Goal: Information Seeking & Learning: Find specific fact

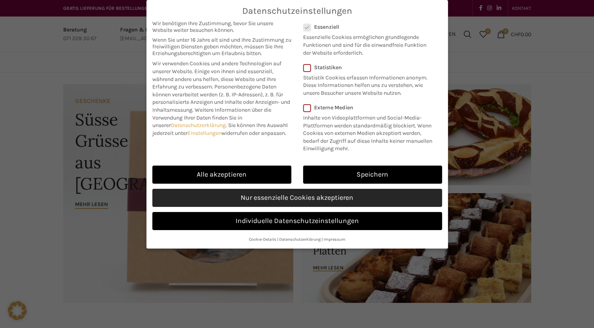
click at [297, 196] on link "Nur essenzielle Cookies akzeptieren" at bounding box center [297, 198] width 290 height 18
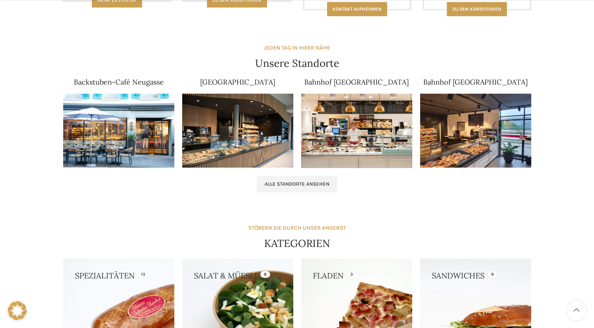
scroll to position [589, 0]
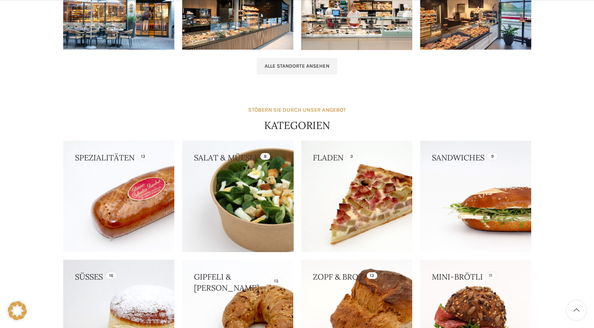
click at [252, 190] on link at bounding box center [237, 195] width 111 height 111
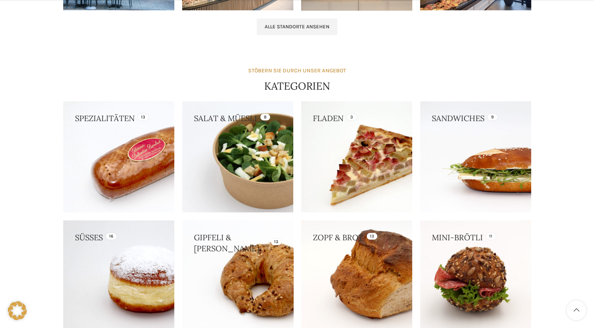
scroll to position [786, 0]
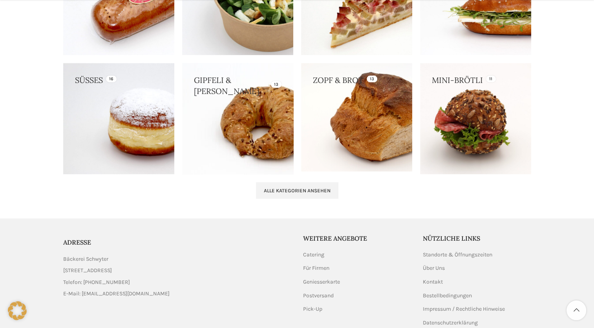
click at [241, 128] on link at bounding box center [237, 118] width 111 height 111
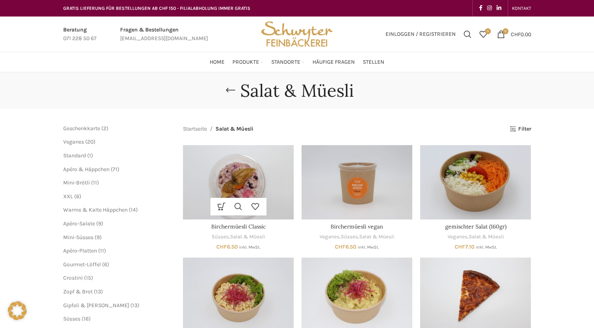
click at [243, 179] on img "Birchermüesli Classic" at bounding box center [238, 182] width 111 height 74
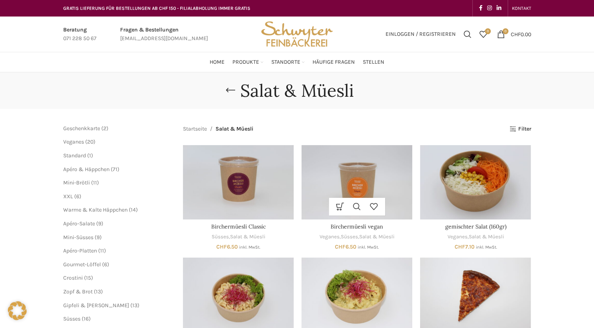
click at [324, 190] on img "Birchermüesli vegan" at bounding box center [357, 182] width 111 height 74
click at [495, 165] on img "gemischter Salat (160gr)" at bounding box center [475, 182] width 111 height 74
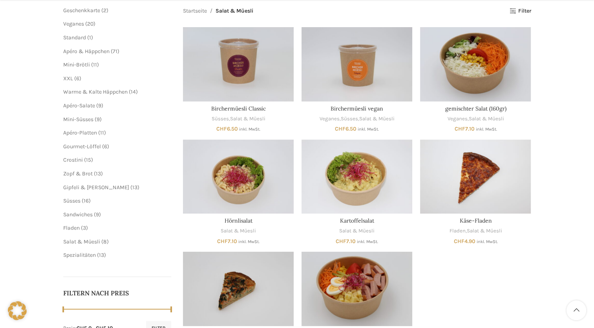
scroll to position [196, 0]
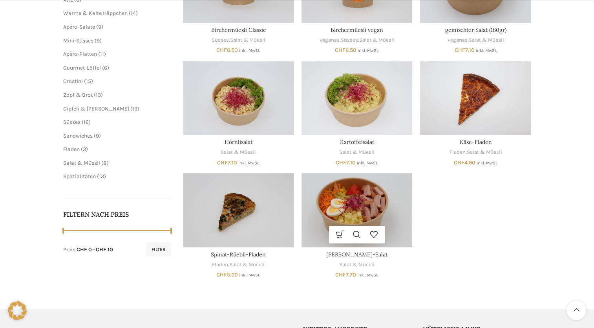
click at [345, 219] on img "Wurst-Käse-Salat" at bounding box center [357, 210] width 111 height 74
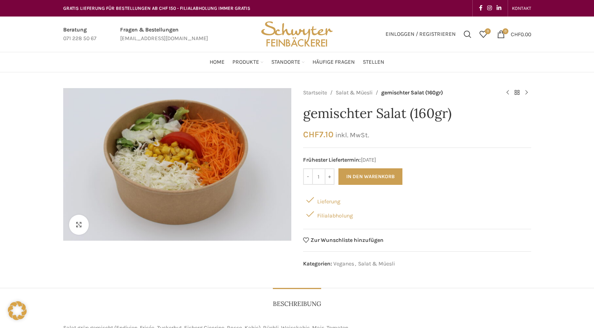
scroll to position [118, 0]
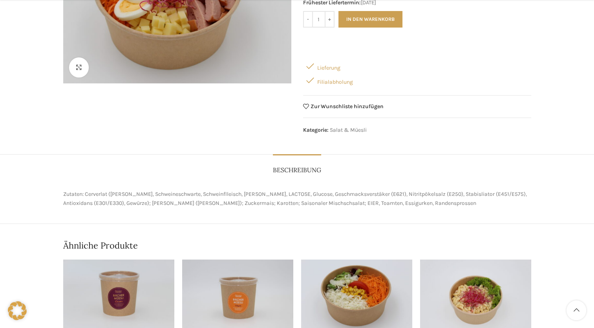
scroll to position [236, 0]
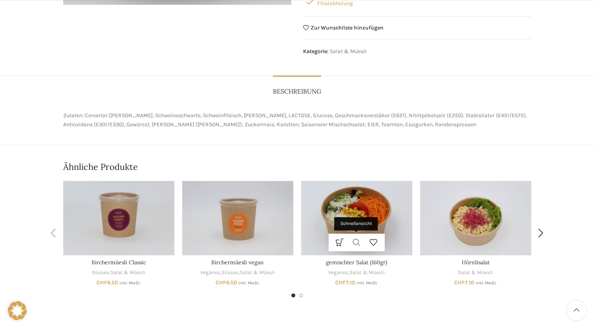
click at [362, 242] on link "Schnellansicht" at bounding box center [356, 242] width 17 height 18
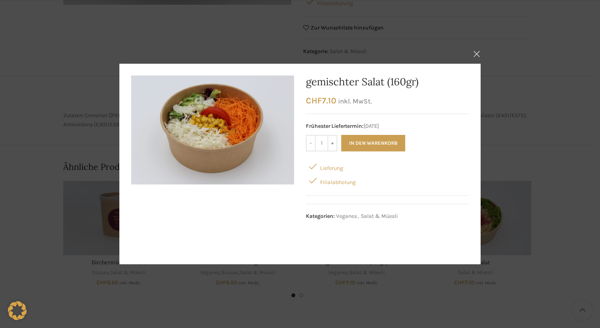
click at [479, 54] on button "×" at bounding box center [477, 54] width 20 height 20
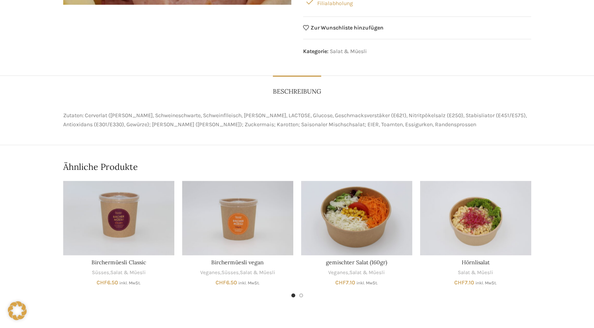
scroll to position [0, 0]
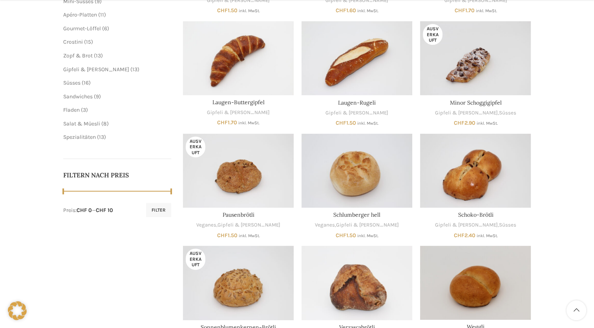
scroll to position [393, 0]
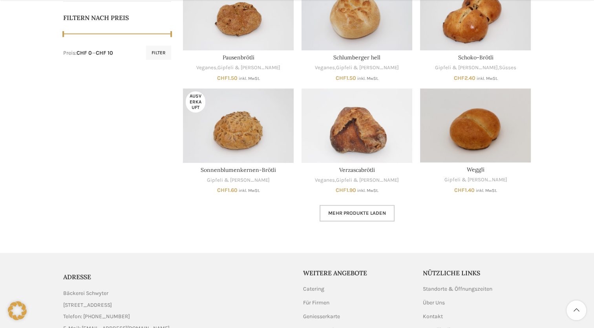
click at [378, 218] on link "Mehr Produkte laden" at bounding box center [357, 213] width 75 height 16
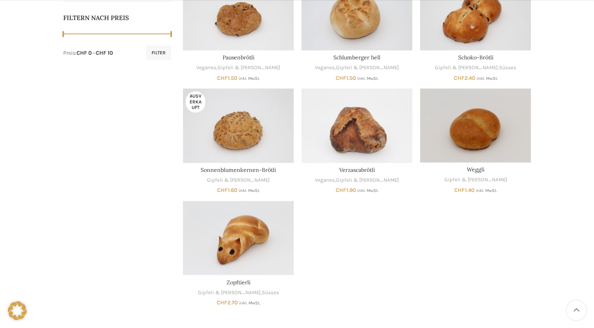
scroll to position [196, 0]
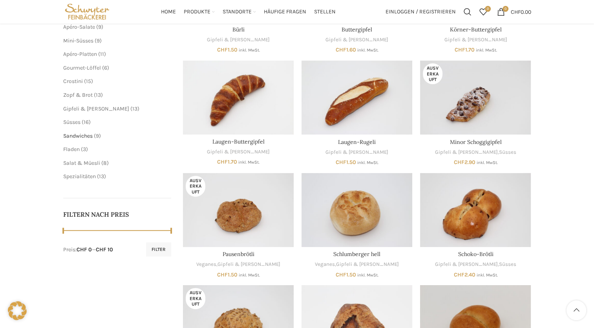
click at [75, 137] on span "Sandwiches" at bounding box center [77, 135] width 29 height 7
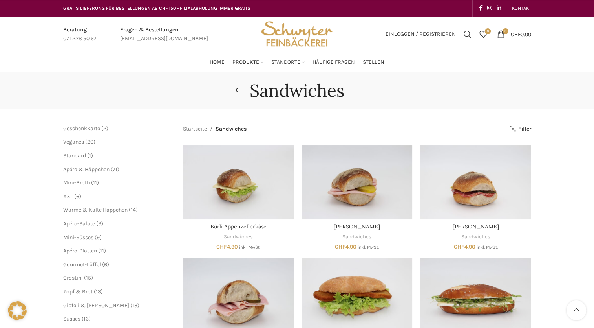
scroll to position [157, 0]
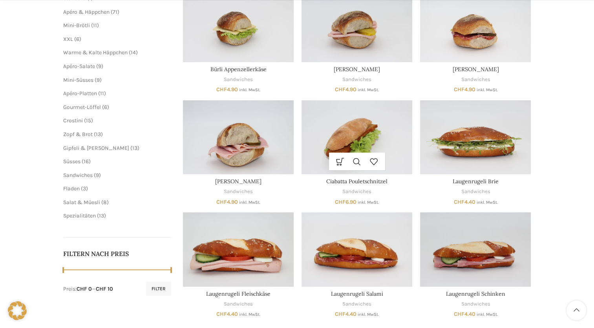
click at [385, 154] on div "In den Warenkorb Schnellansicht Zur Wunschliste hinzufügen" at bounding box center [357, 161] width 56 height 18
click at [362, 145] on img "Ciabatta Pouletschnitzel" at bounding box center [357, 137] width 111 height 74
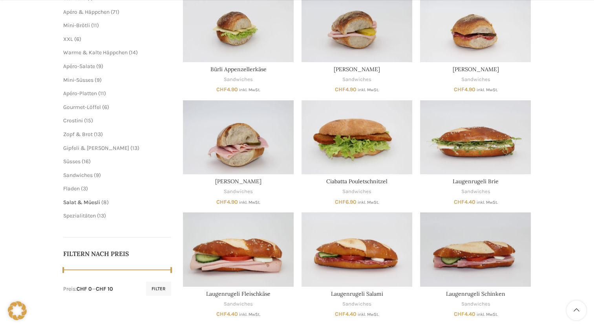
click at [99, 202] on span "Salat & Müesli" at bounding box center [81, 202] width 37 height 7
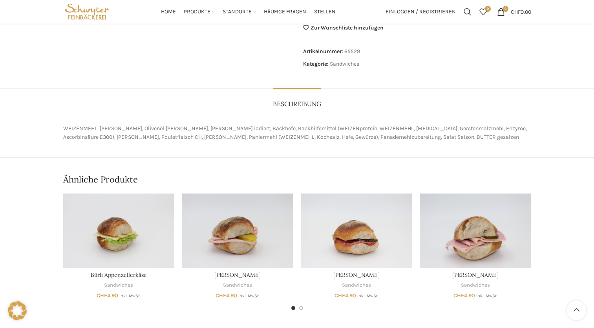
scroll to position [39, 0]
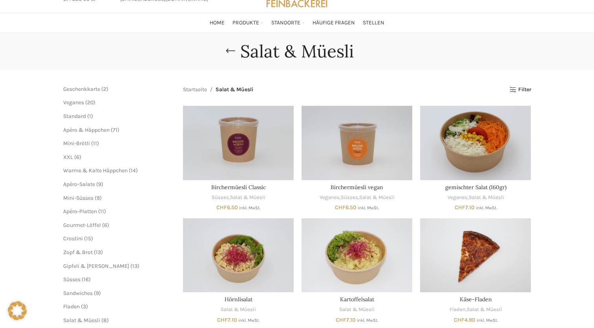
scroll to position [196, 0]
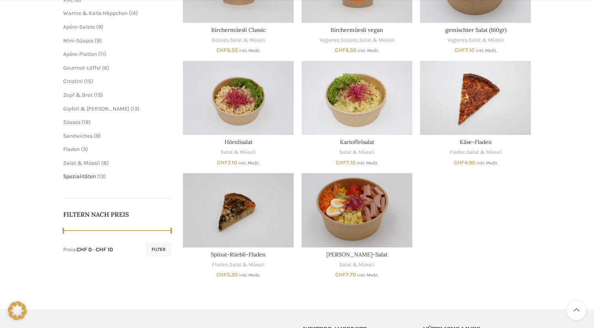
click at [94, 176] on span "Spezialitäten" at bounding box center [79, 176] width 33 height 7
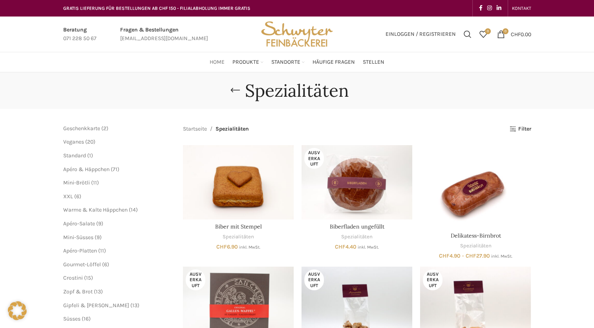
click at [217, 57] on link "Home" at bounding box center [217, 62] width 15 height 16
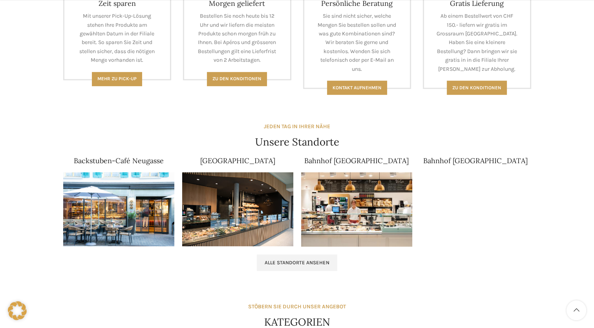
scroll to position [471, 0]
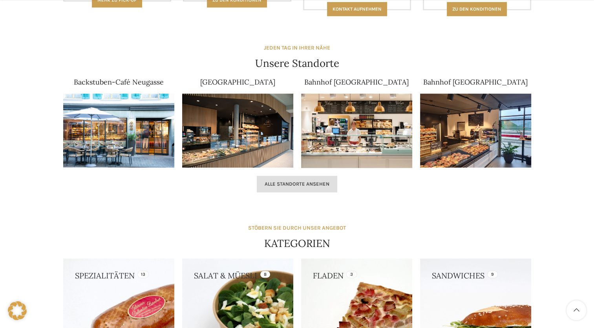
click at [326, 187] on link "Alle Standorte ansehen" at bounding box center [297, 184] width 81 height 16
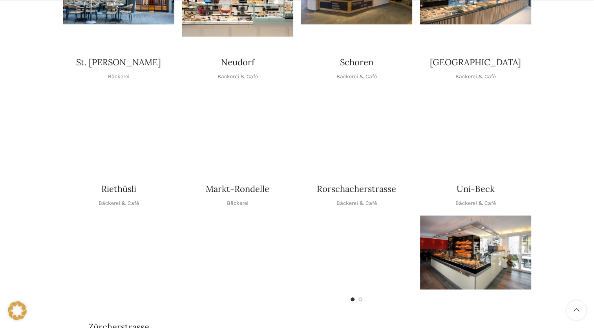
scroll to position [393, 0]
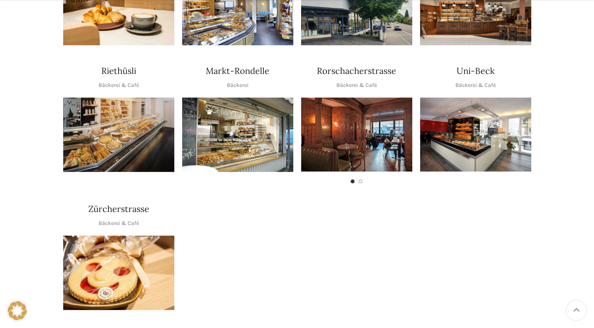
click at [464, 111] on img "1 / 1" at bounding box center [475, 134] width 111 height 74
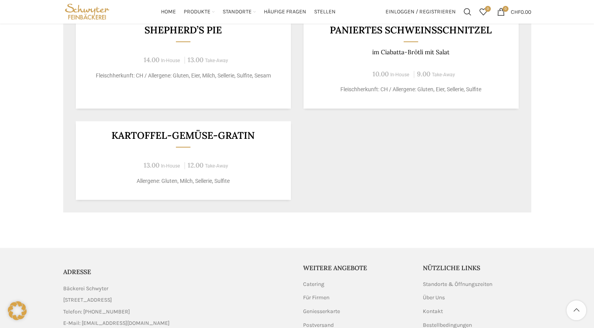
scroll to position [432, 0]
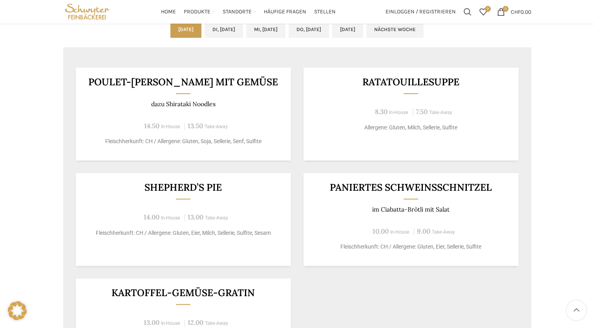
click at [214, 187] on h3 "Shepherd’s Pie" at bounding box center [183, 187] width 196 height 10
click at [215, 232] on p "Fleischherkunft: CH / Allergene: Gluten, Eier, Milch, Sellerie, Sulfite, Sesam" at bounding box center [183, 233] width 196 height 8
click at [212, 215] on span "Take-Away" at bounding box center [216, 217] width 23 height 5
click at [152, 217] on span "14.00" at bounding box center [152, 217] width 16 height 9
click at [176, 191] on h3 "Shepherd’s Pie" at bounding box center [183, 187] width 196 height 10
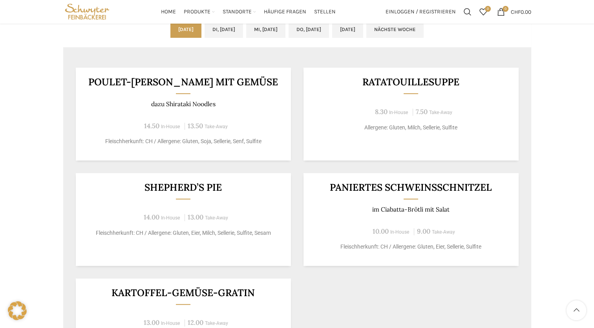
click at [156, 182] on h3 "Shepherd’s Pie" at bounding box center [183, 187] width 196 height 10
drag, startPoint x: 139, startPoint y: 186, endPoint x: 222, endPoint y: 187, distance: 82.9
click at [222, 187] on h3 "Shepherd’s Pie" at bounding box center [183, 187] width 196 height 10
copy h3 "Shepherd’s Pie"
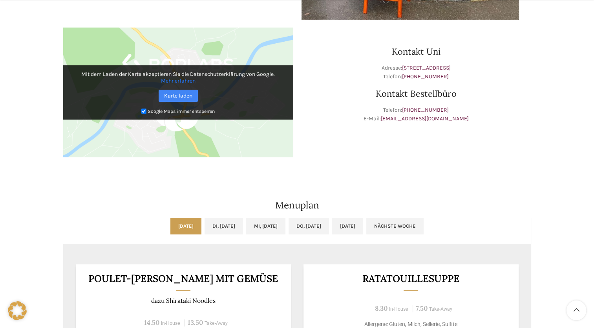
scroll to position [275, 0]
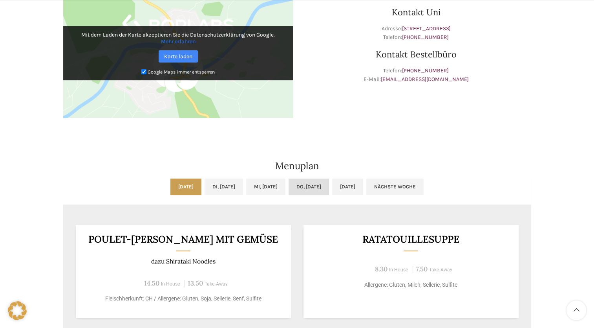
click at [318, 184] on link "Do, 25.09.2025" at bounding box center [309, 186] width 40 height 16
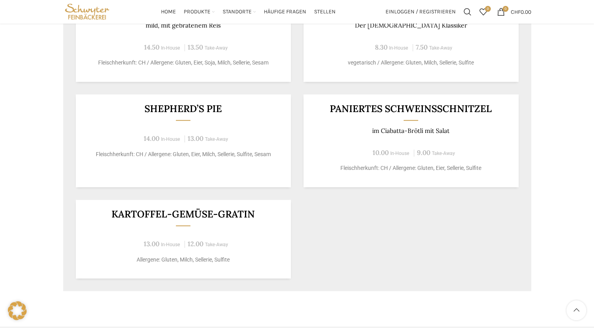
scroll to position [354, 0]
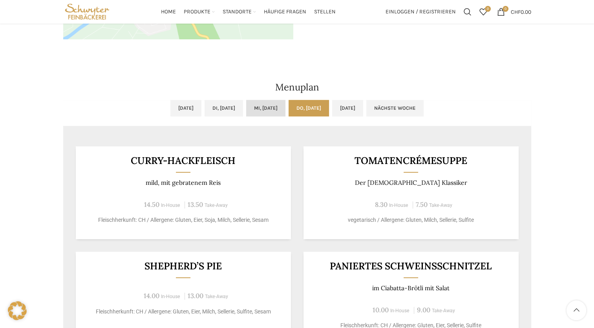
click at [266, 112] on link "Mi, 24.09.2025" at bounding box center [265, 108] width 39 height 16
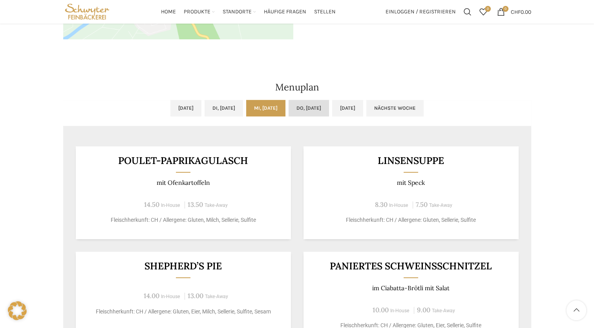
click at [329, 107] on link "Do, 25.09.2025" at bounding box center [309, 108] width 40 height 16
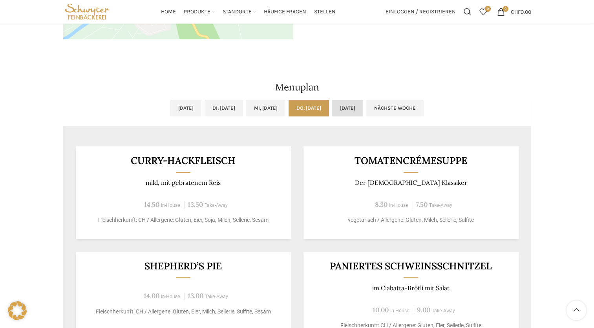
click at [363, 109] on link "Fr, 26.09.2025" at bounding box center [347, 108] width 31 height 16
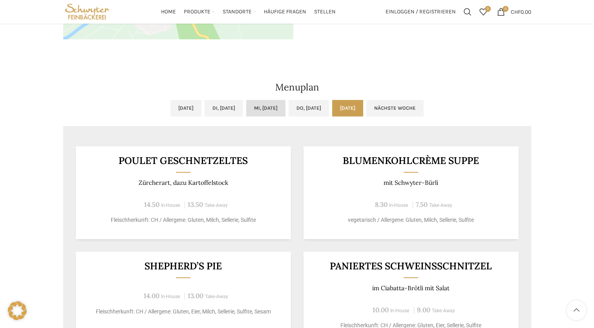
click at [248, 114] on link "Mi, 24.09.2025" at bounding box center [265, 108] width 39 height 16
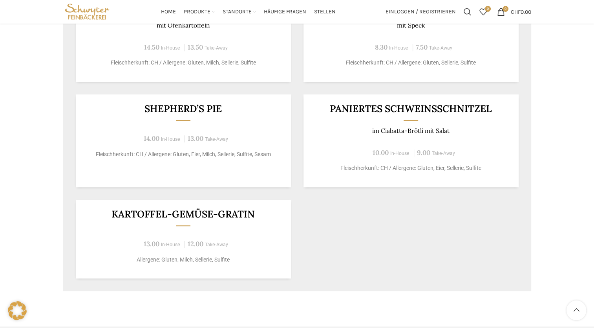
scroll to position [275, 0]
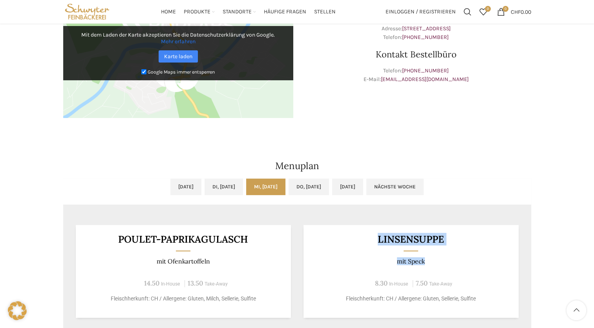
drag, startPoint x: 368, startPoint y: 241, endPoint x: 435, endPoint y: 264, distance: 70.7
click at [435, 264] on div "Linsensuppe mit Speck 8.30 In-House 7.50 Take-Away Fleischherkunft: CH / Allerg…" at bounding box center [411, 271] width 215 height 93
copy div "Linsensuppe mit Speck"
